Goal: Navigation & Orientation: Find specific page/section

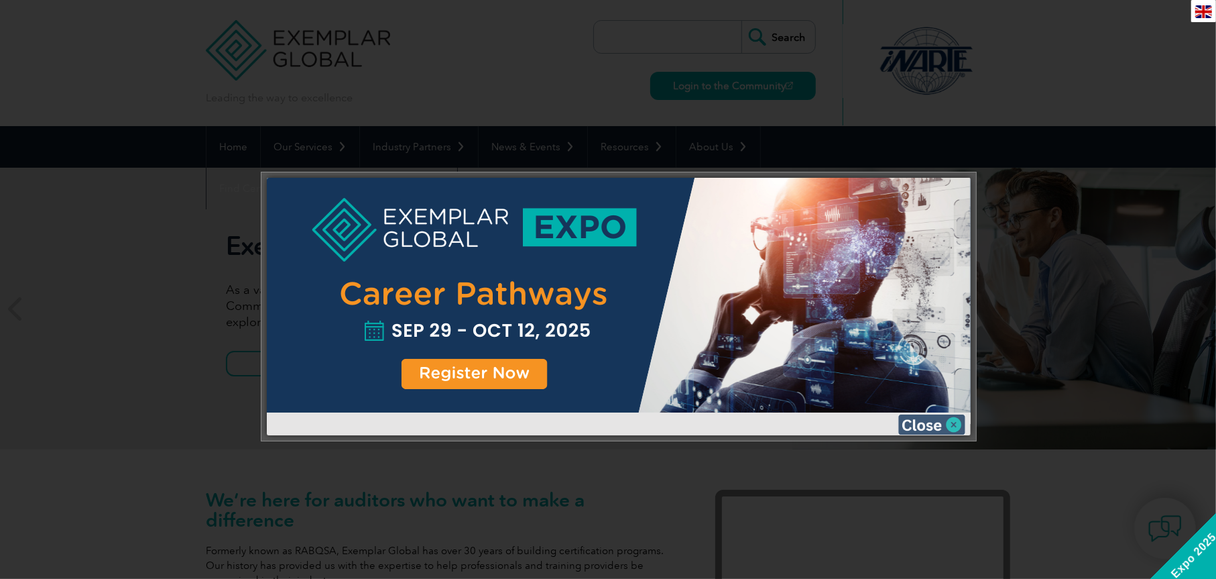
click at [948, 424] on img at bounding box center [931, 424] width 67 height 20
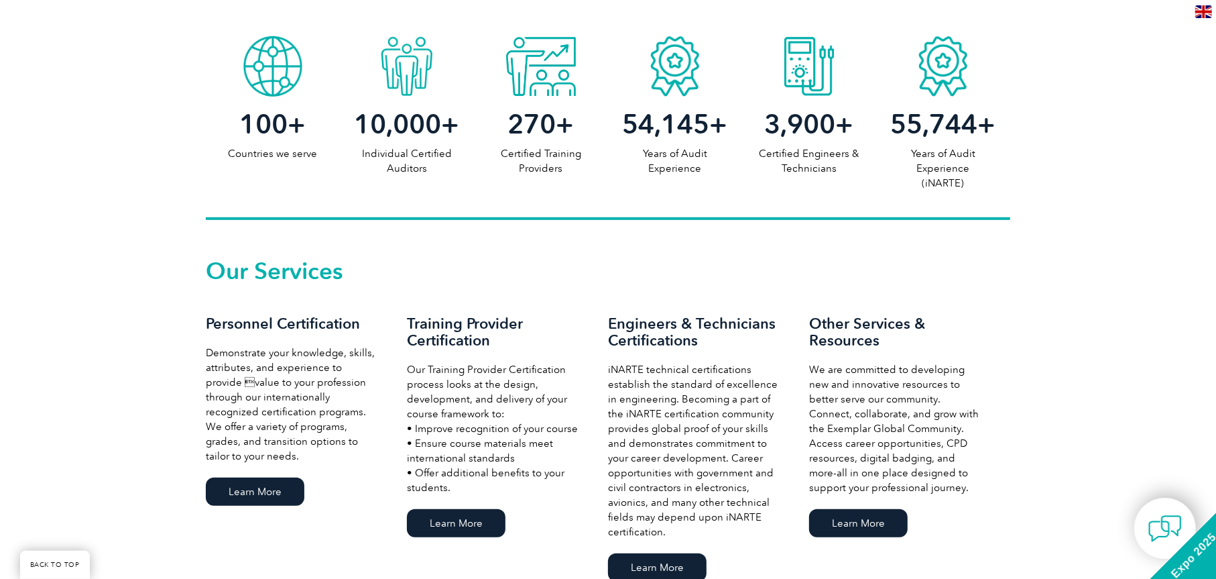
scroll to position [680, 0]
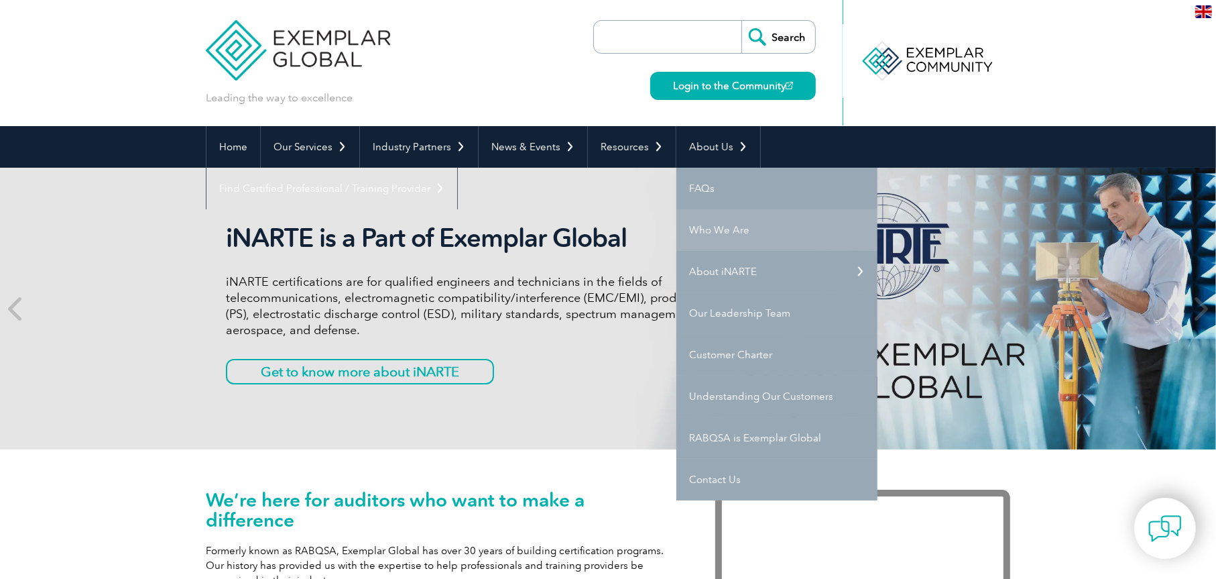
click at [707, 228] on link "Who We Are" at bounding box center [776, 230] width 201 height 42
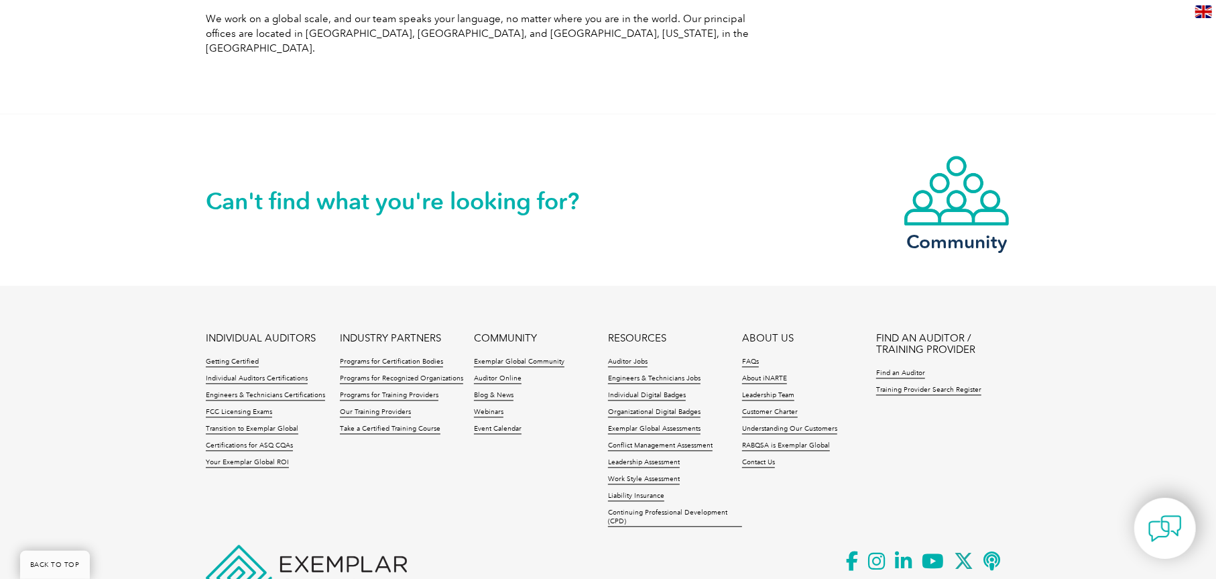
scroll to position [2388, 0]
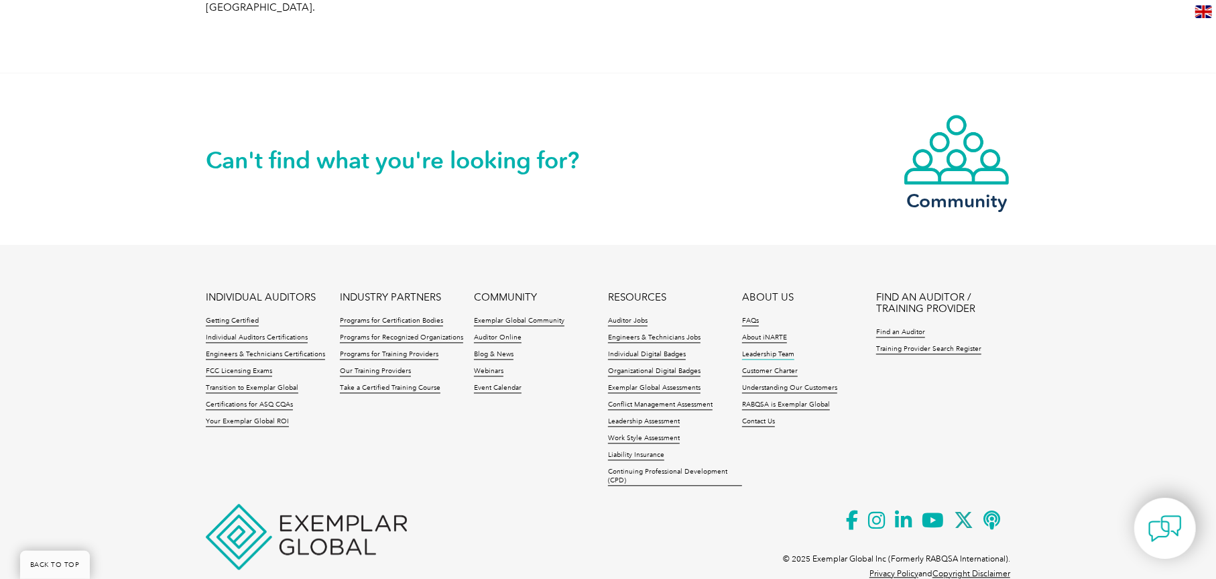
click at [768, 350] on link "Leadership Team" at bounding box center [768, 354] width 52 height 9
